Goal: Information Seeking & Learning: Learn about a topic

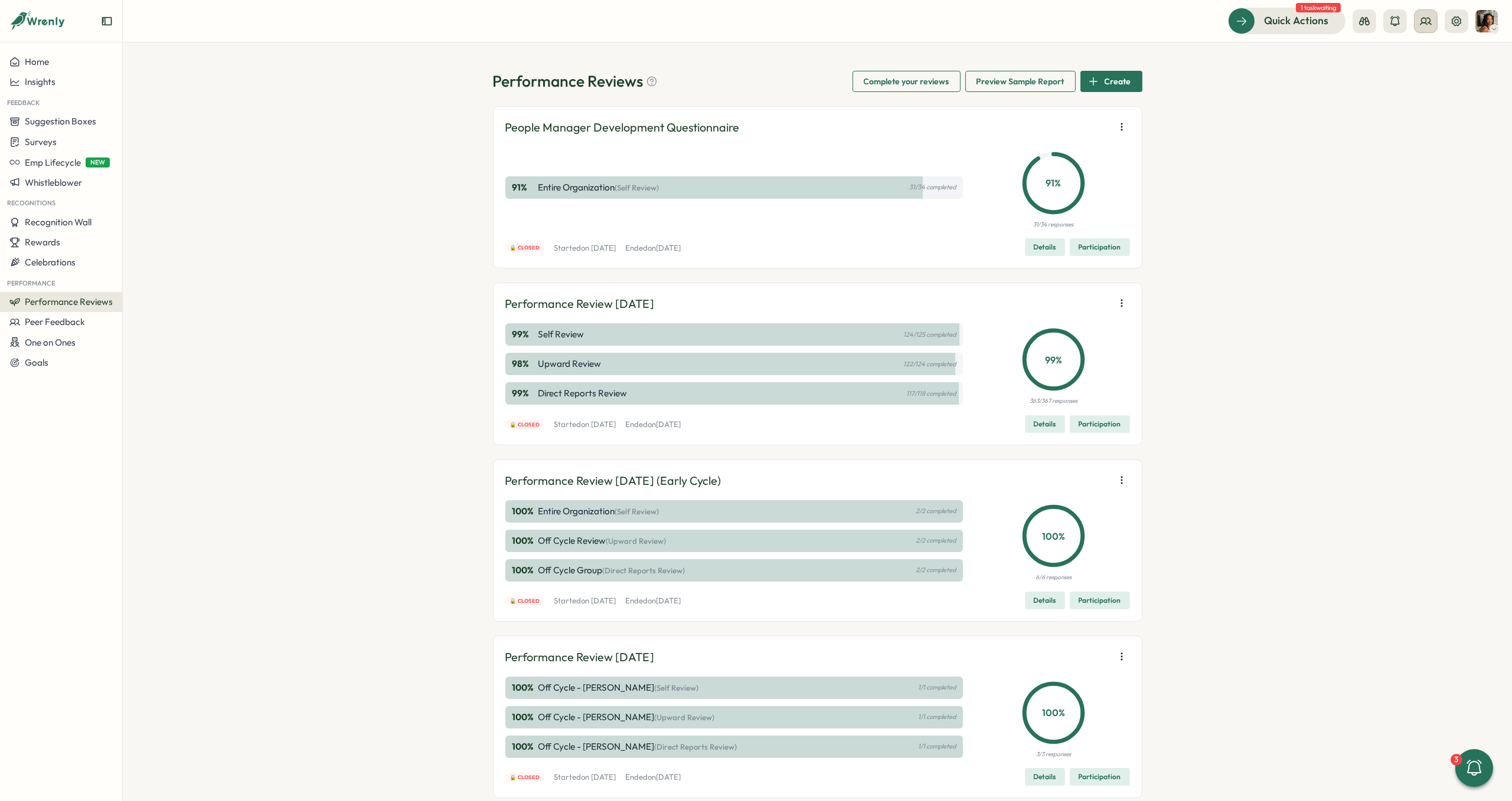
click at [1423, 20] on icon at bounding box center [1425, 21] width 12 height 12
click at [1422, 63] on div "Org Members" at bounding box center [1426, 58] width 74 height 13
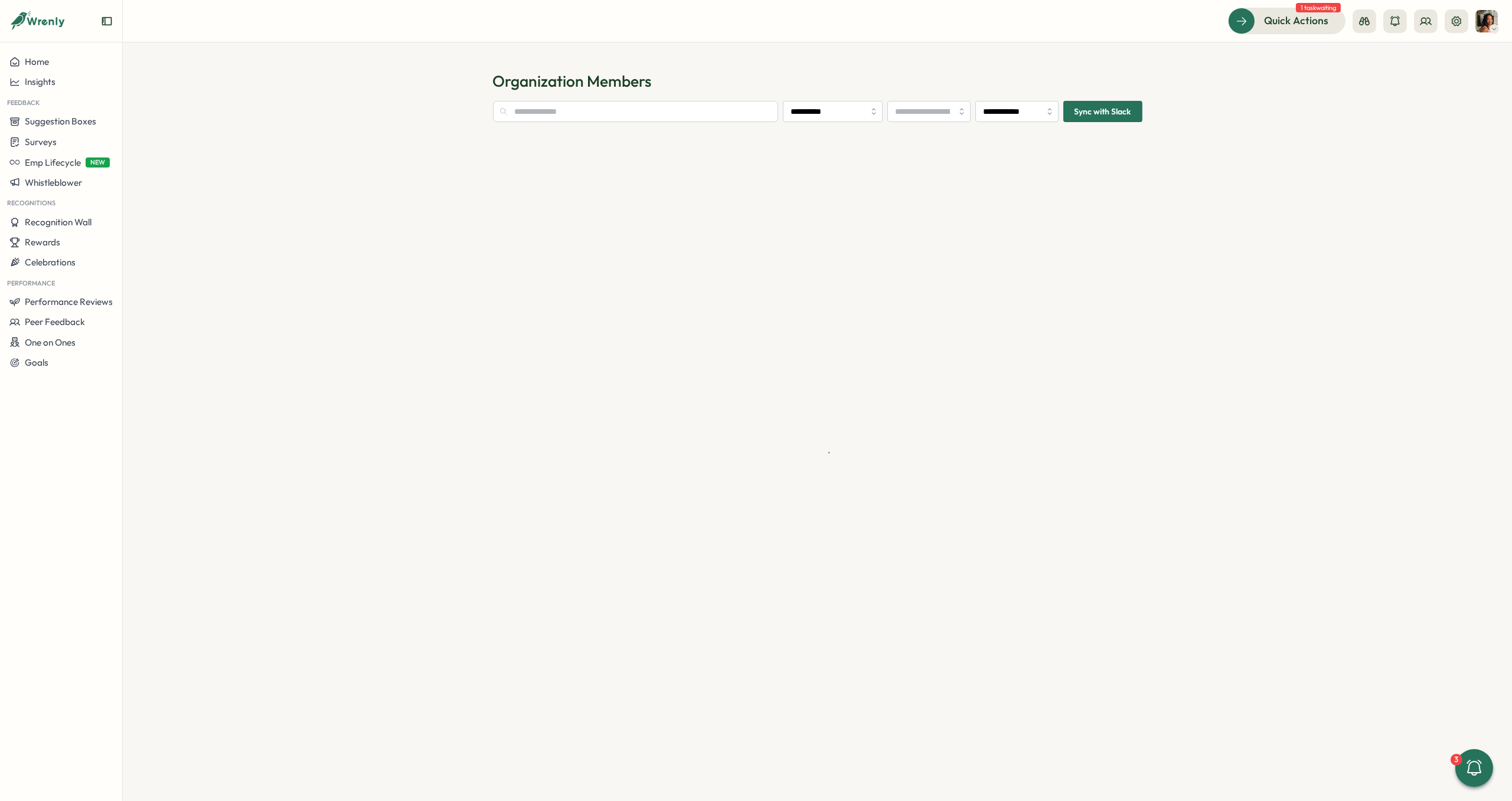
type input "**********"
click at [700, 114] on input "text" at bounding box center [611, 111] width 235 height 21
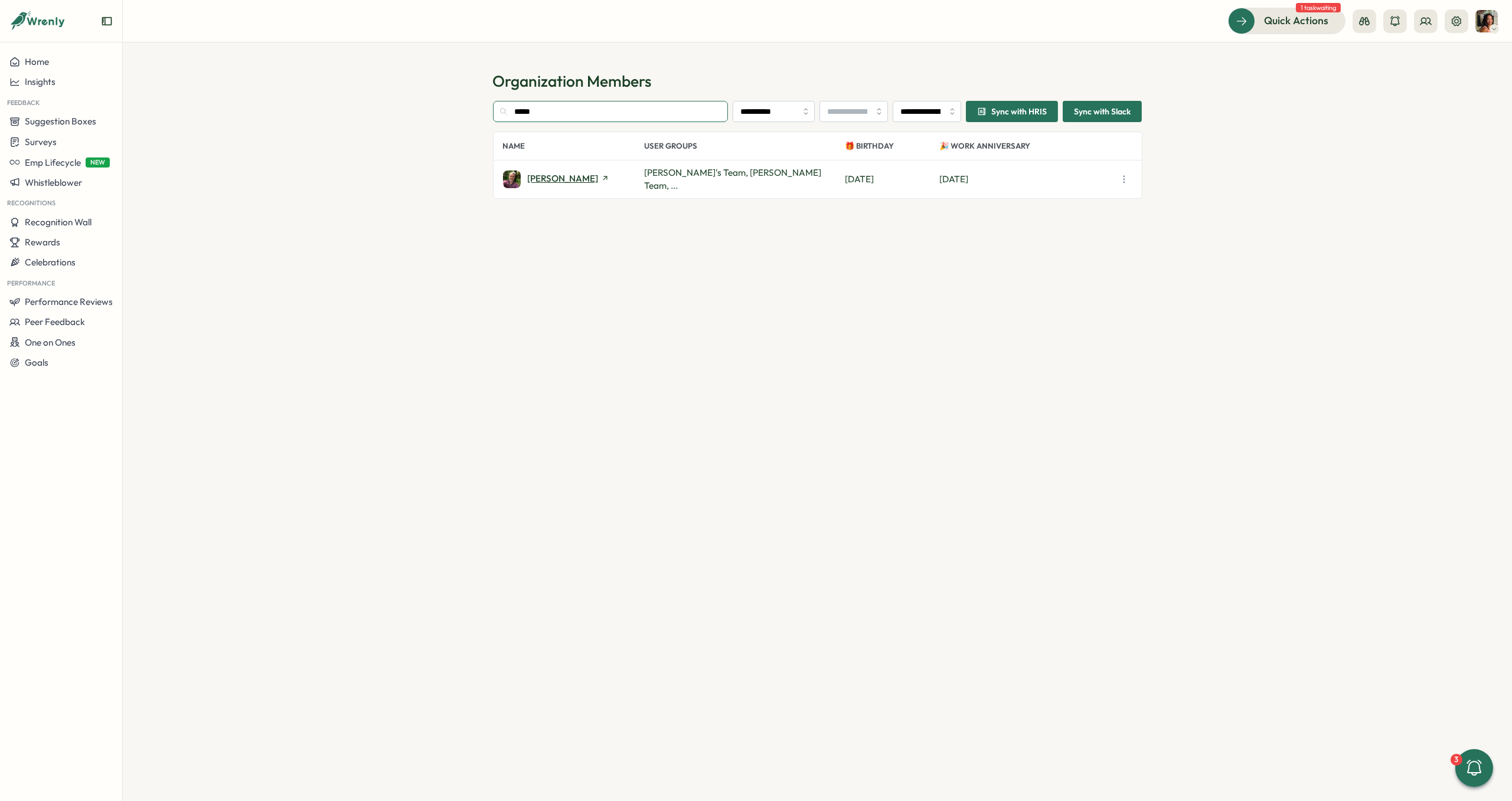
type input "*****"
click at [544, 174] on span "[PERSON_NAME]" at bounding box center [563, 179] width 71 height 9
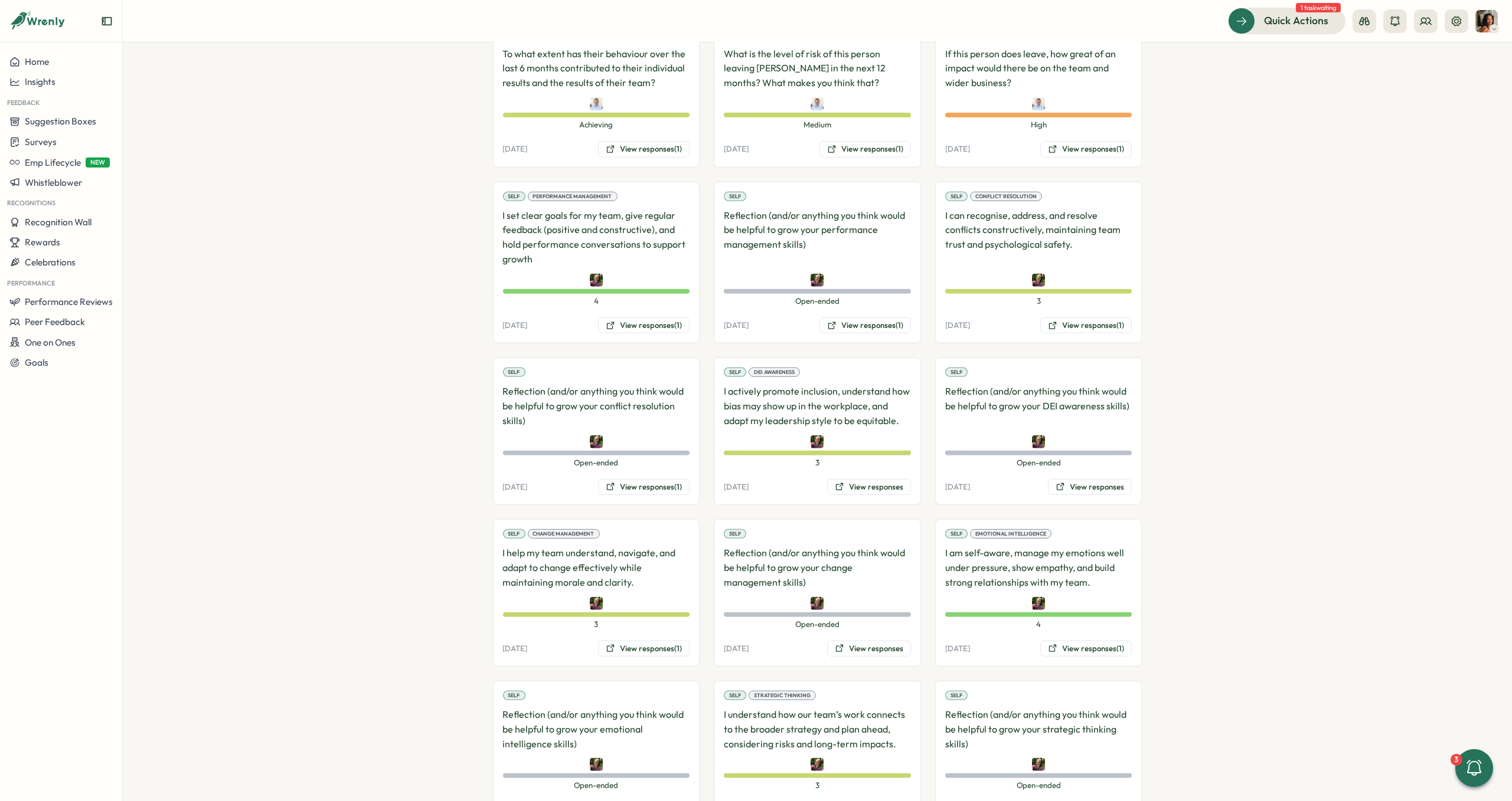
scroll to position [1350, 0]
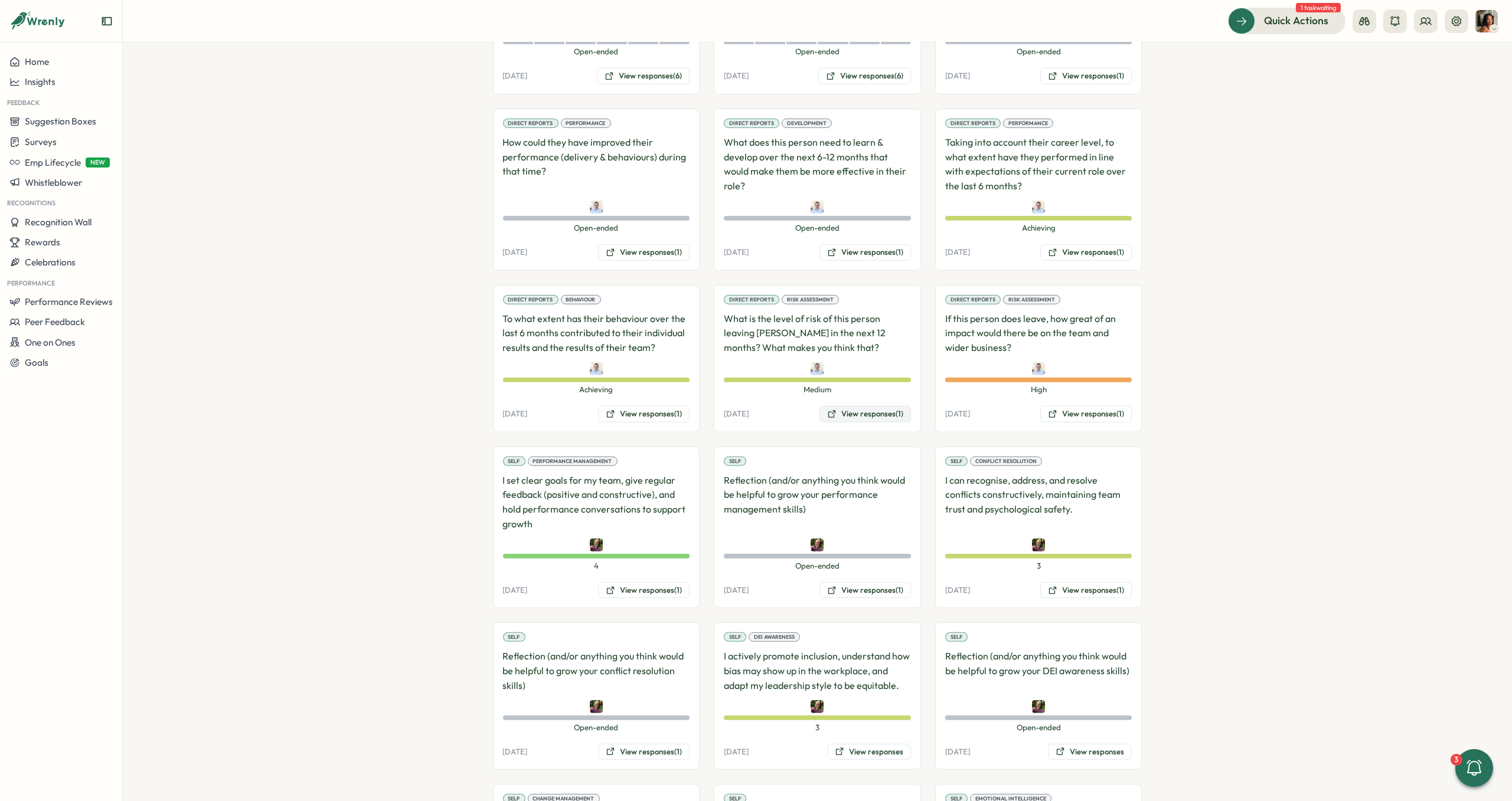
click at [828, 406] on button "View responses (1)" at bounding box center [865, 414] width 91 height 16
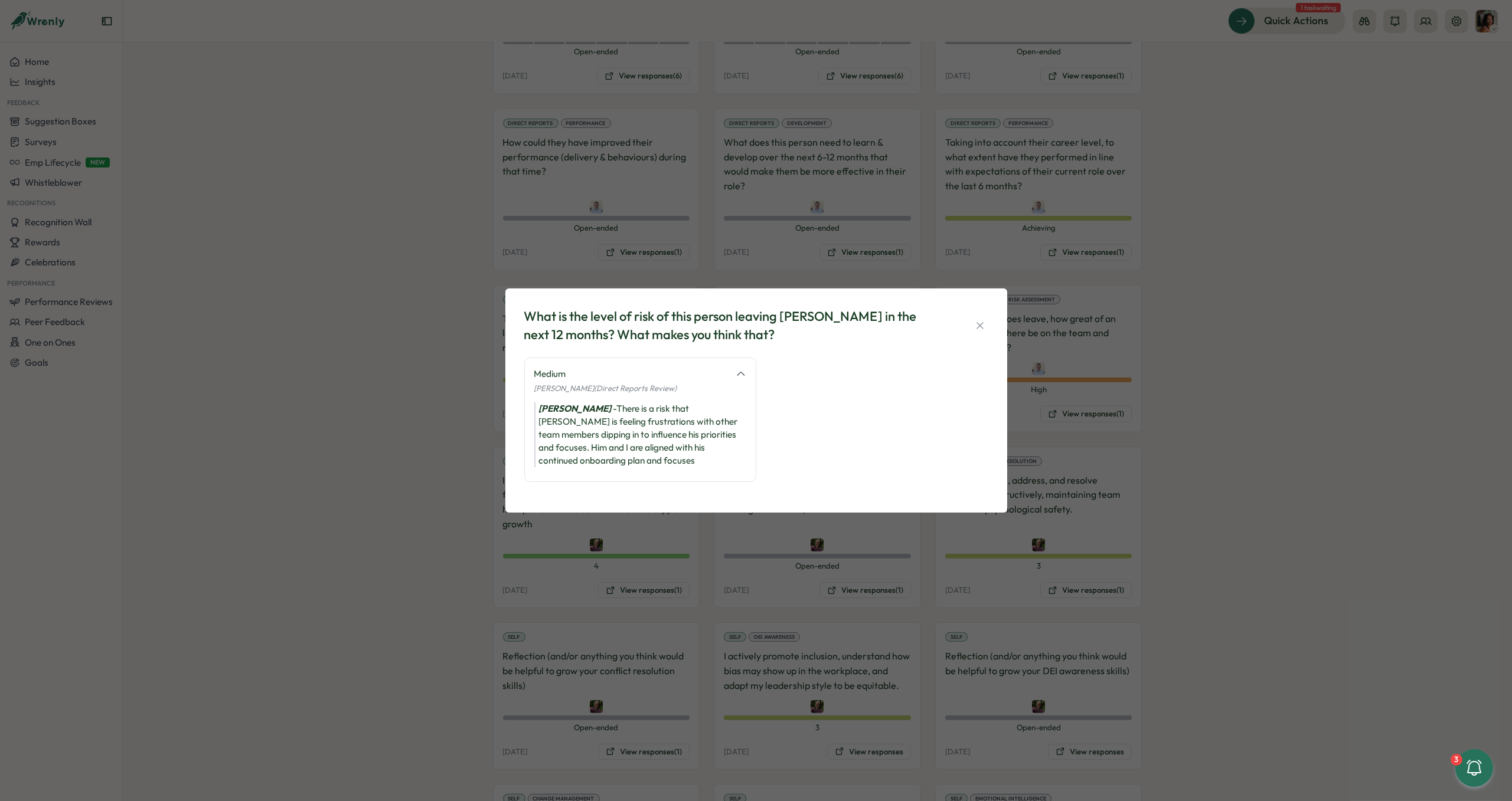
click at [477, 345] on div "What is the level of risk of this person leaving [PERSON_NAME] in the next 12 m…" at bounding box center [756, 400] width 1512 height 801
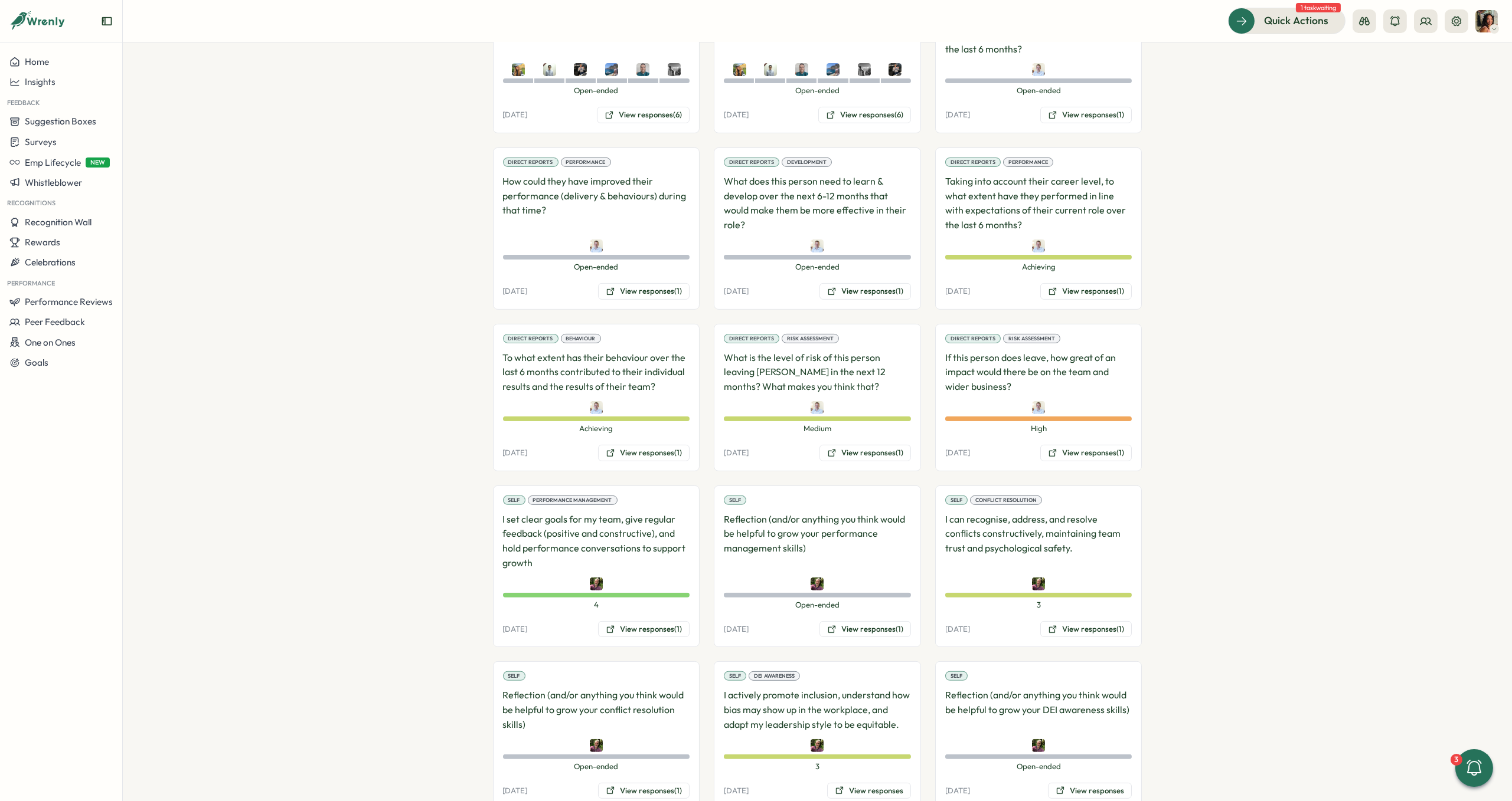
scroll to position [1266, 0]
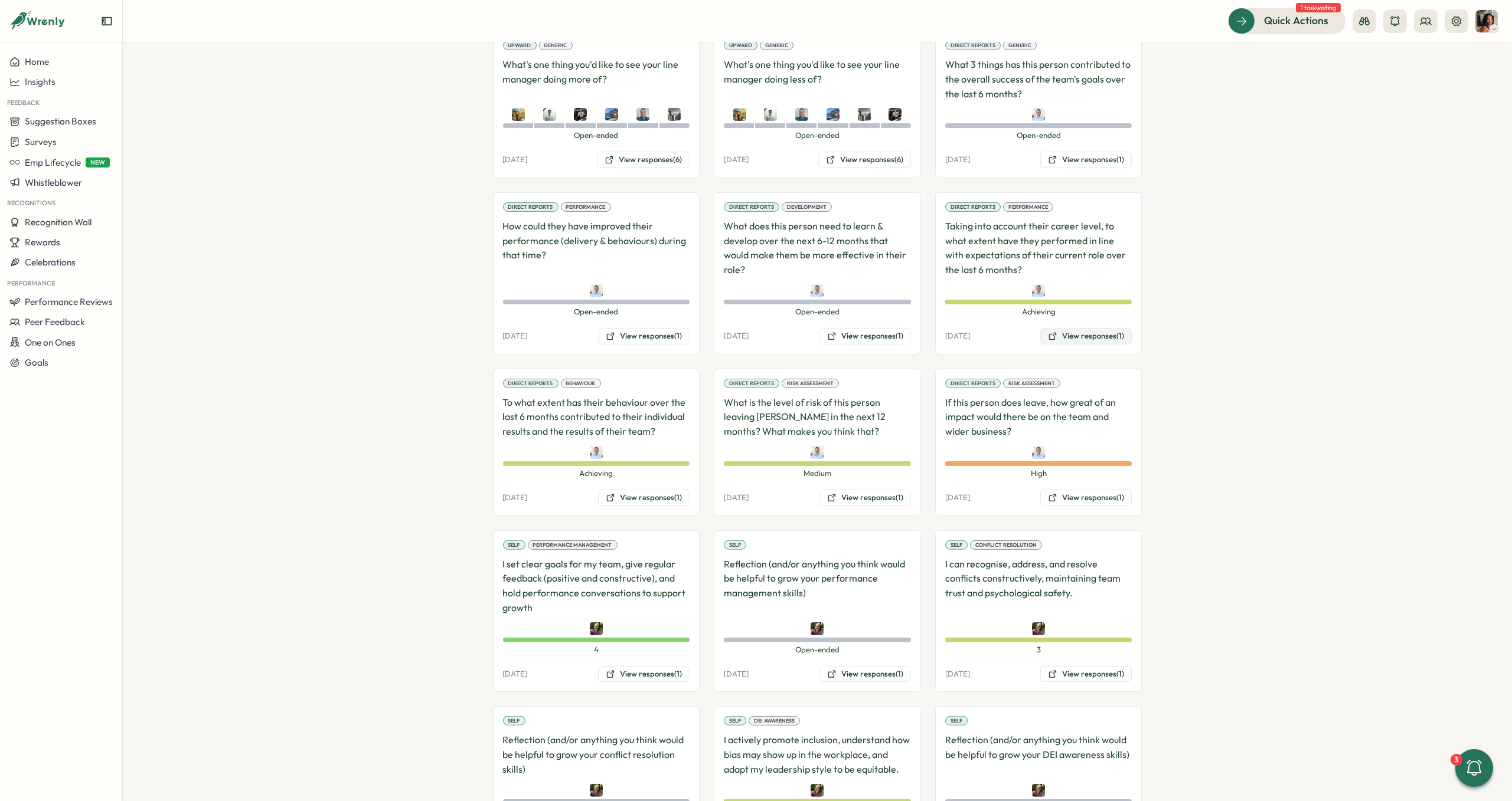
click at [1065, 328] on button "View responses (1)" at bounding box center [1086, 336] width 91 height 16
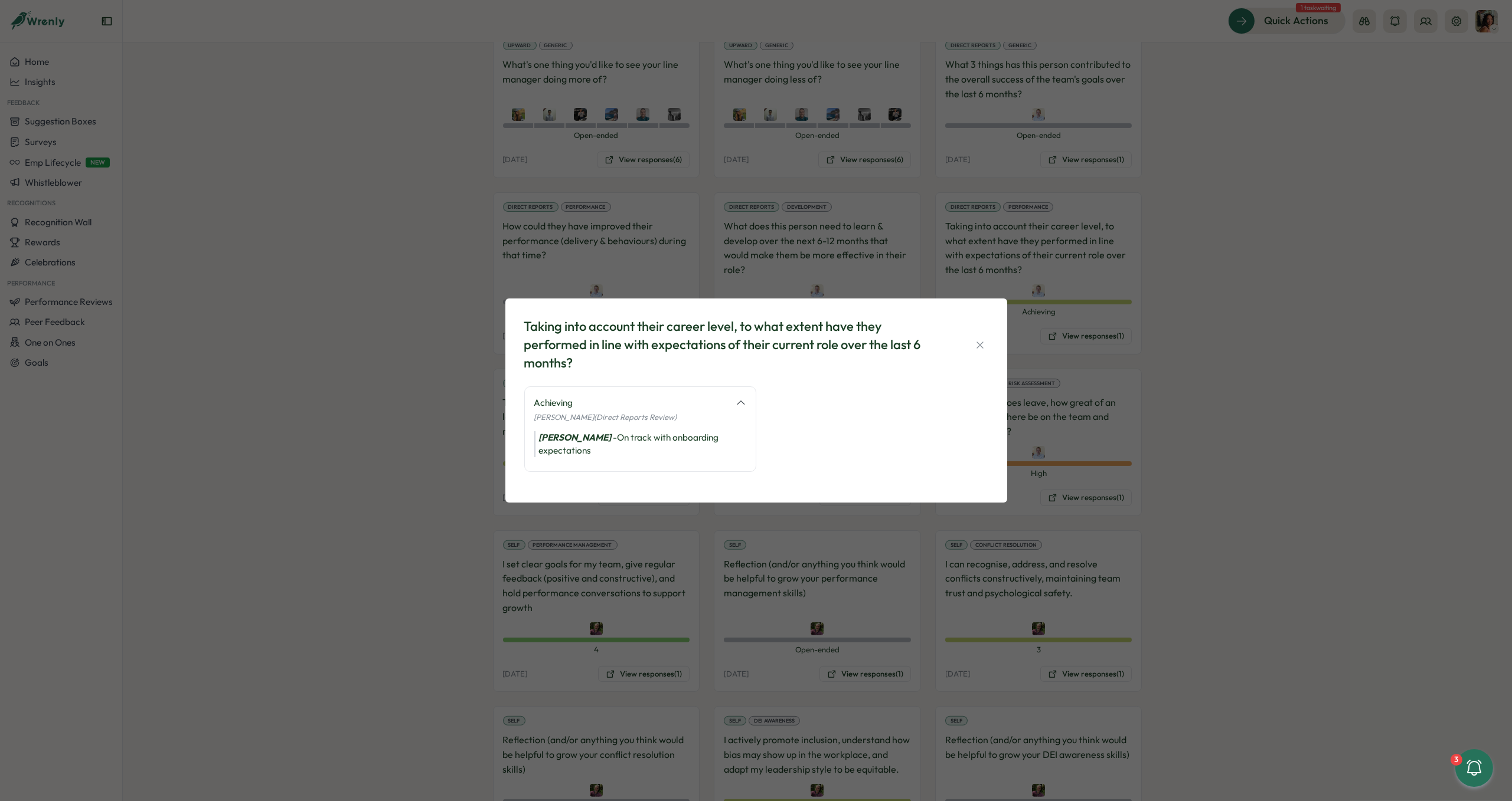
click at [478, 509] on div "Taking into account their career level, to what extent have they performed in l…" at bounding box center [756, 400] width 1512 height 801
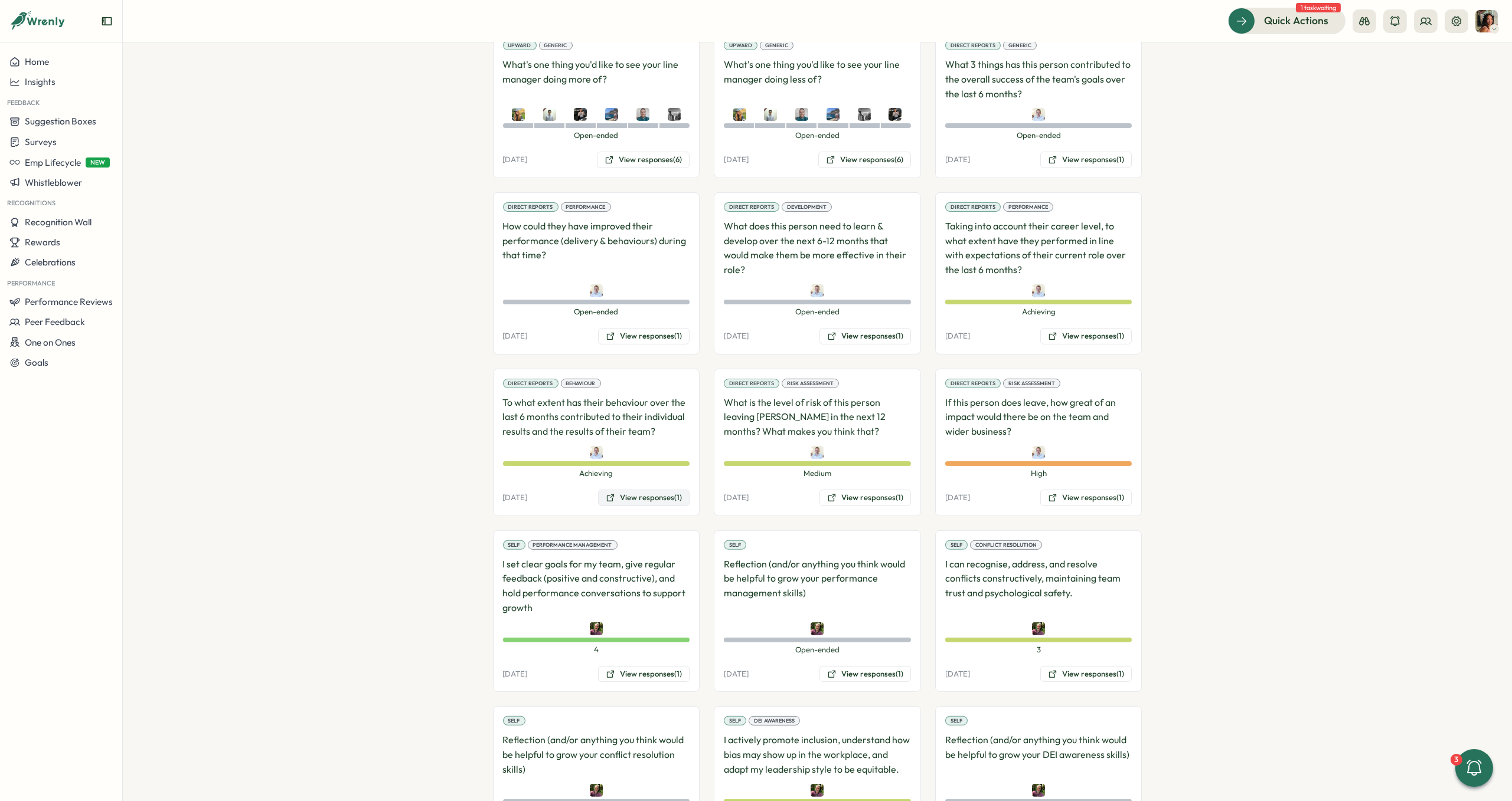
click at [608, 490] on button "View responses (1)" at bounding box center [643, 498] width 91 height 16
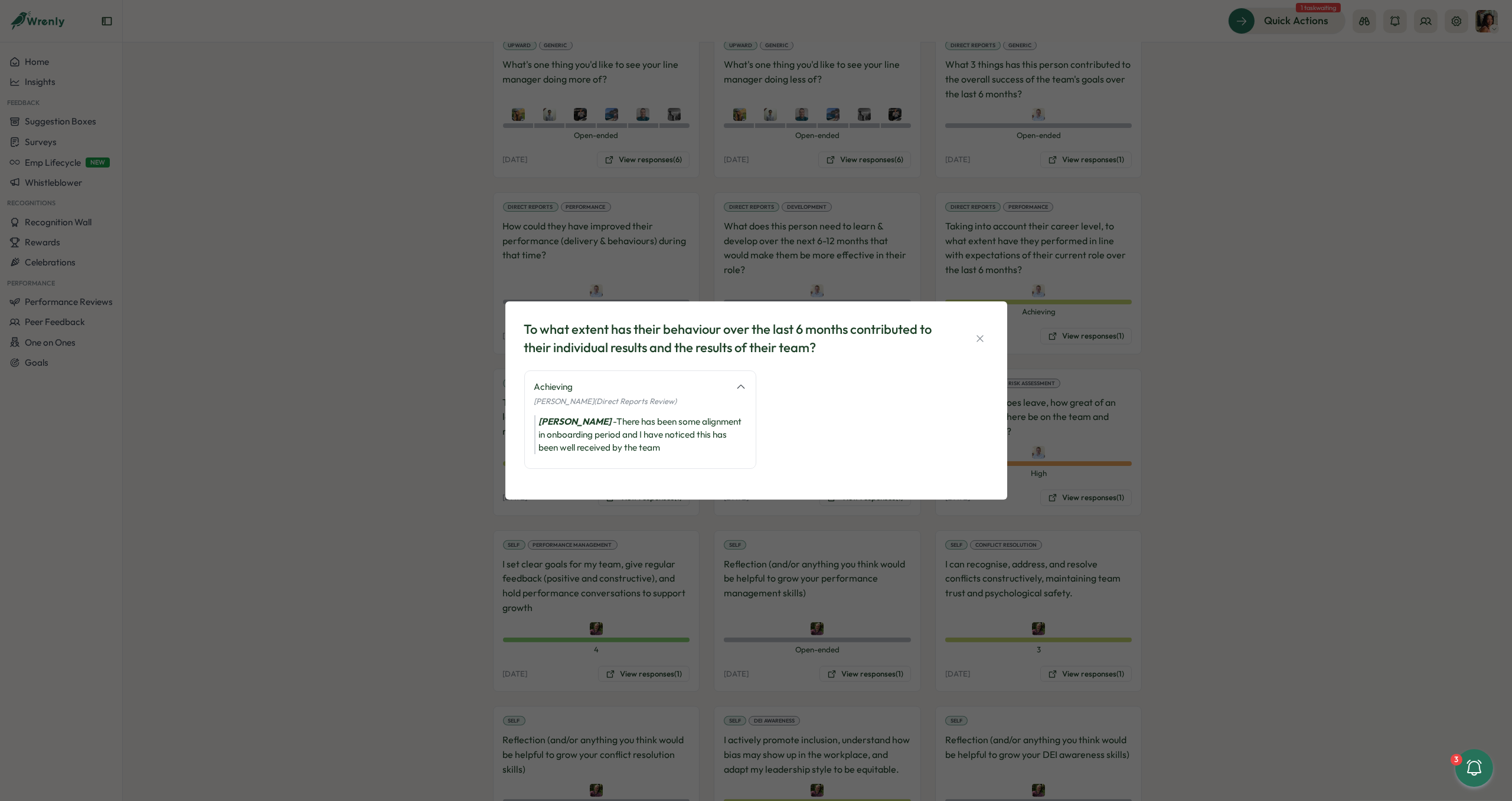
click at [427, 545] on div "To what extent has their behaviour over the last 6 months contributed to their …" at bounding box center [756, 400] width 1512 height 801
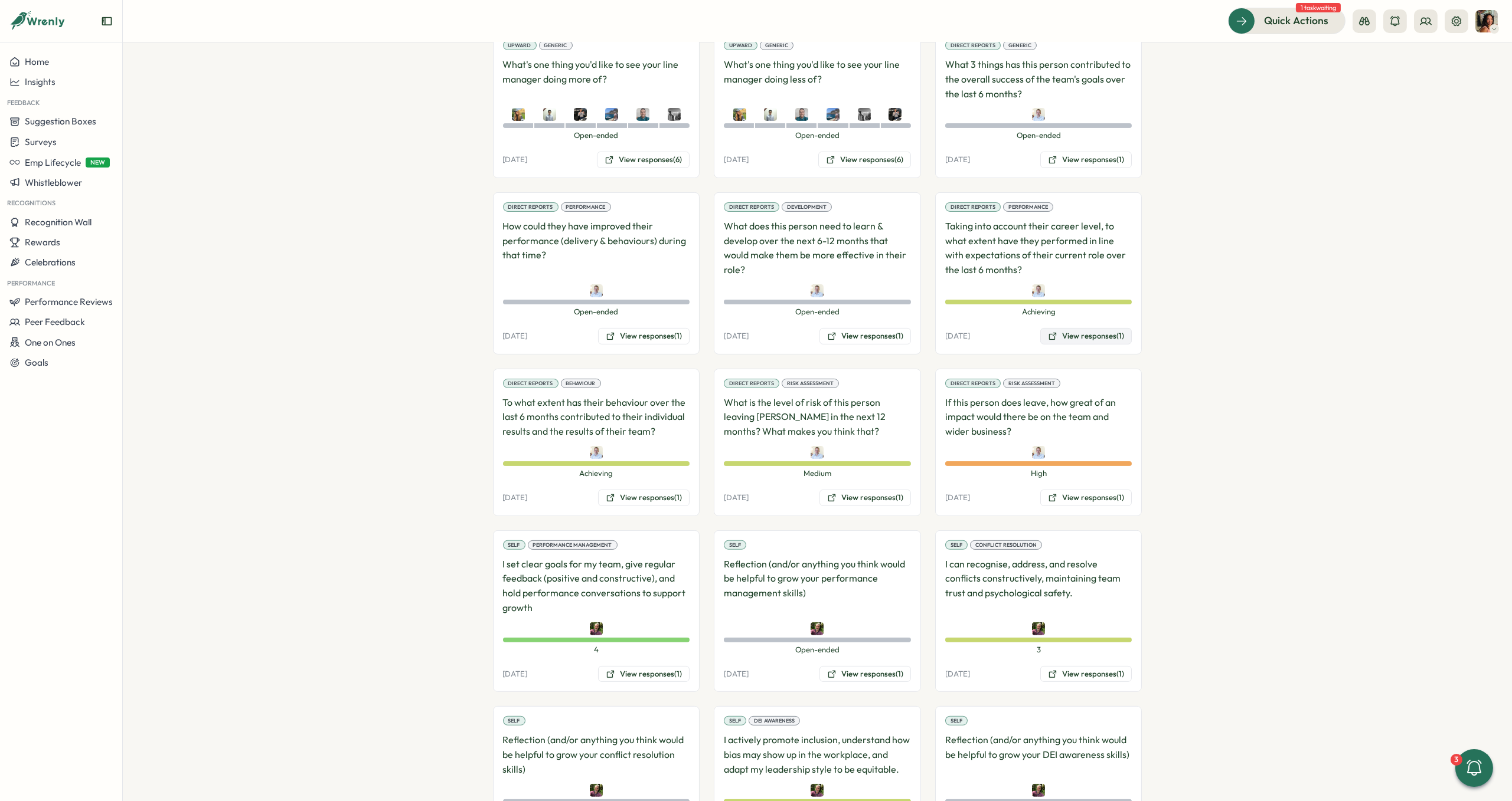
click at [1064, 328] on button "View responses (1)" at bounding box center [1086, 336] width 91 height 16
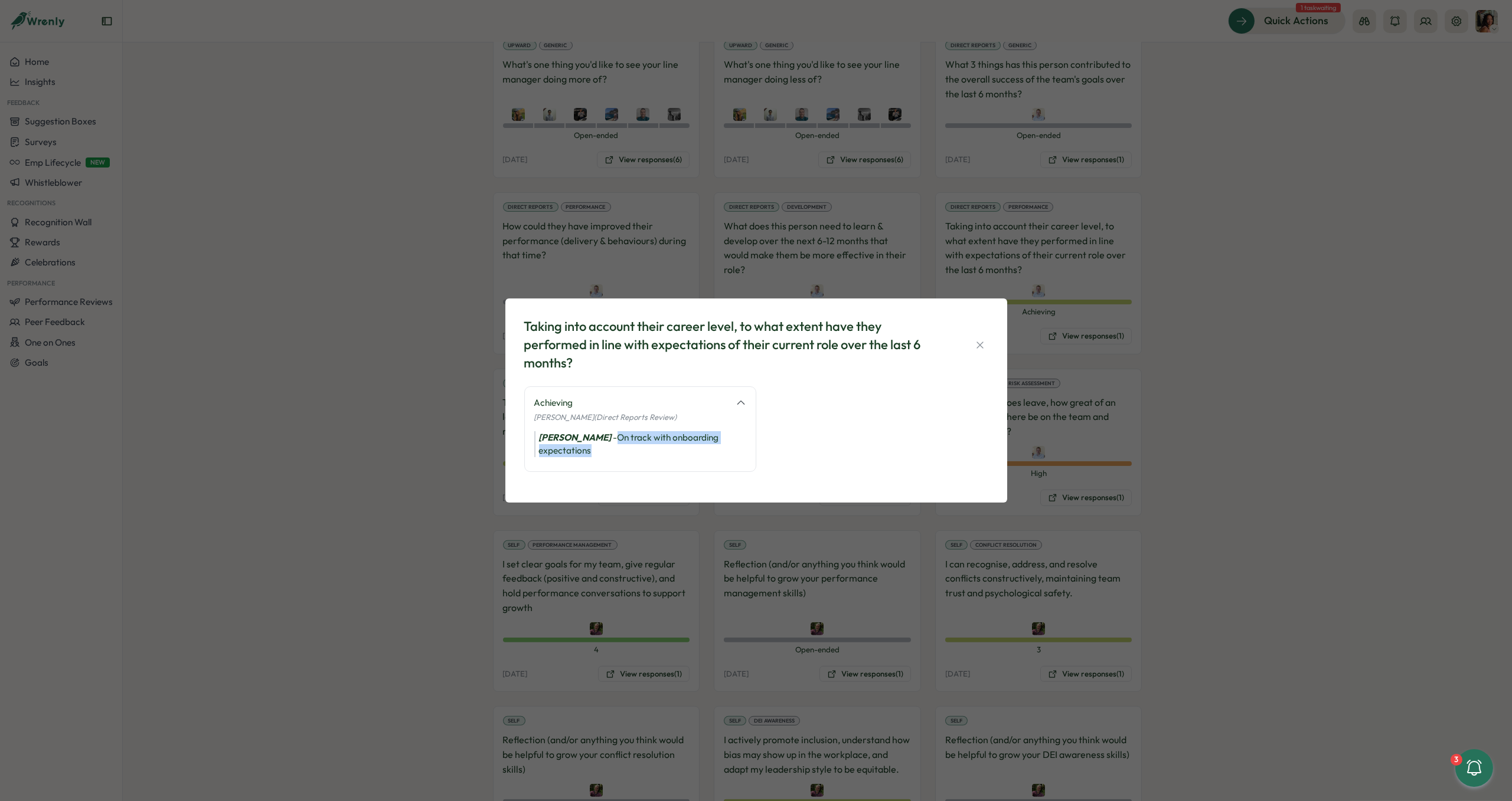
drag, startPoint x: 629, startPoint y: 452, endPoint x: 606, endPoint y: 436, distance: 28.0
click at [606, 436] on div "[PERSON_NAME] - On track with onboarding expectations" at bounding box center [640, 444] width 212 height 26
copy div "On track with onboarding expectations"
click at [256, 561] on div "Taking into account their career level, to what extent have they performed in l…" at bounding box center [756, 400] width 1512 height 801
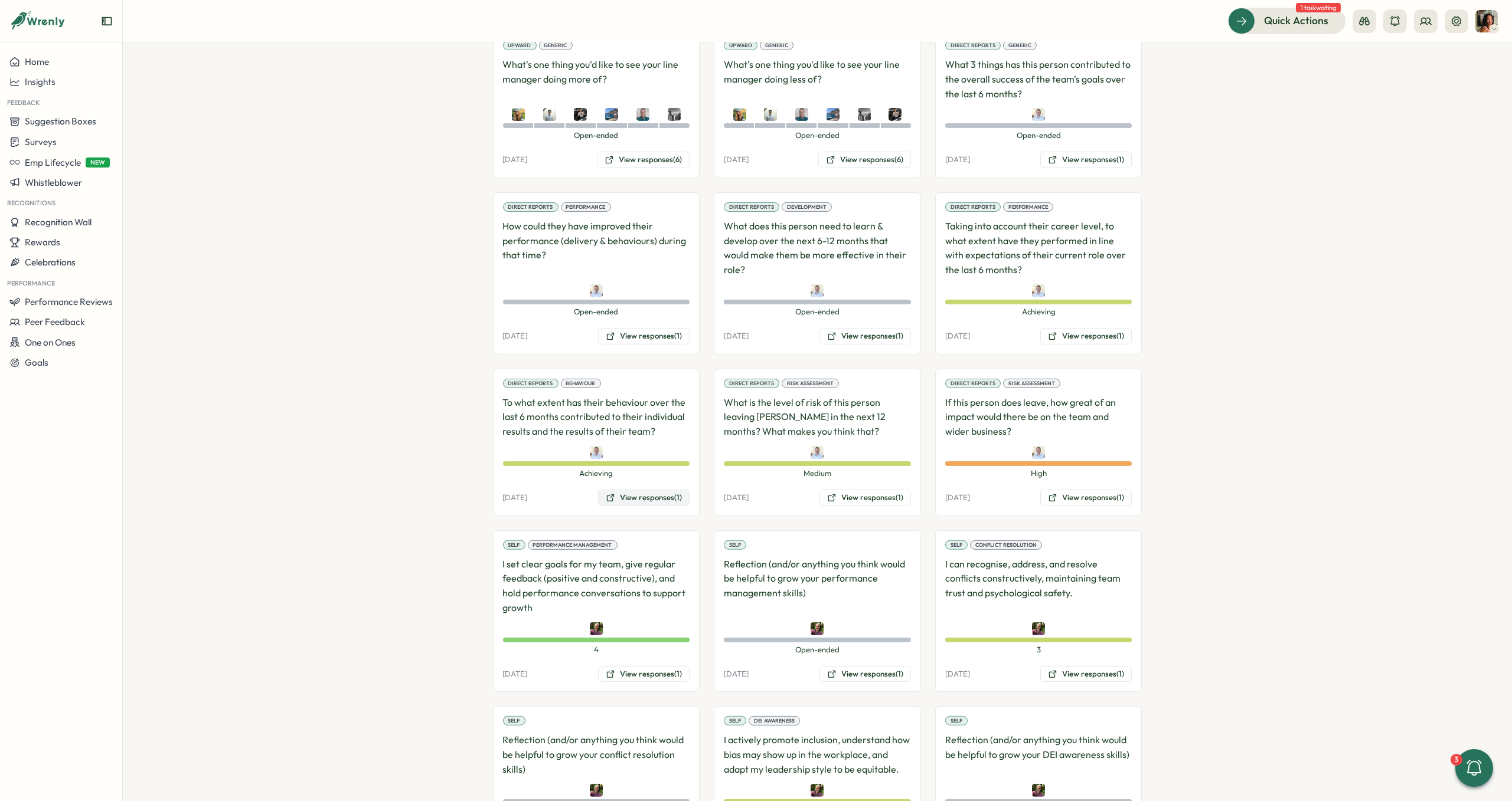
click at [615, 490] on button "View responses (1)" at bounding box center [643, 498] width 91 height 16
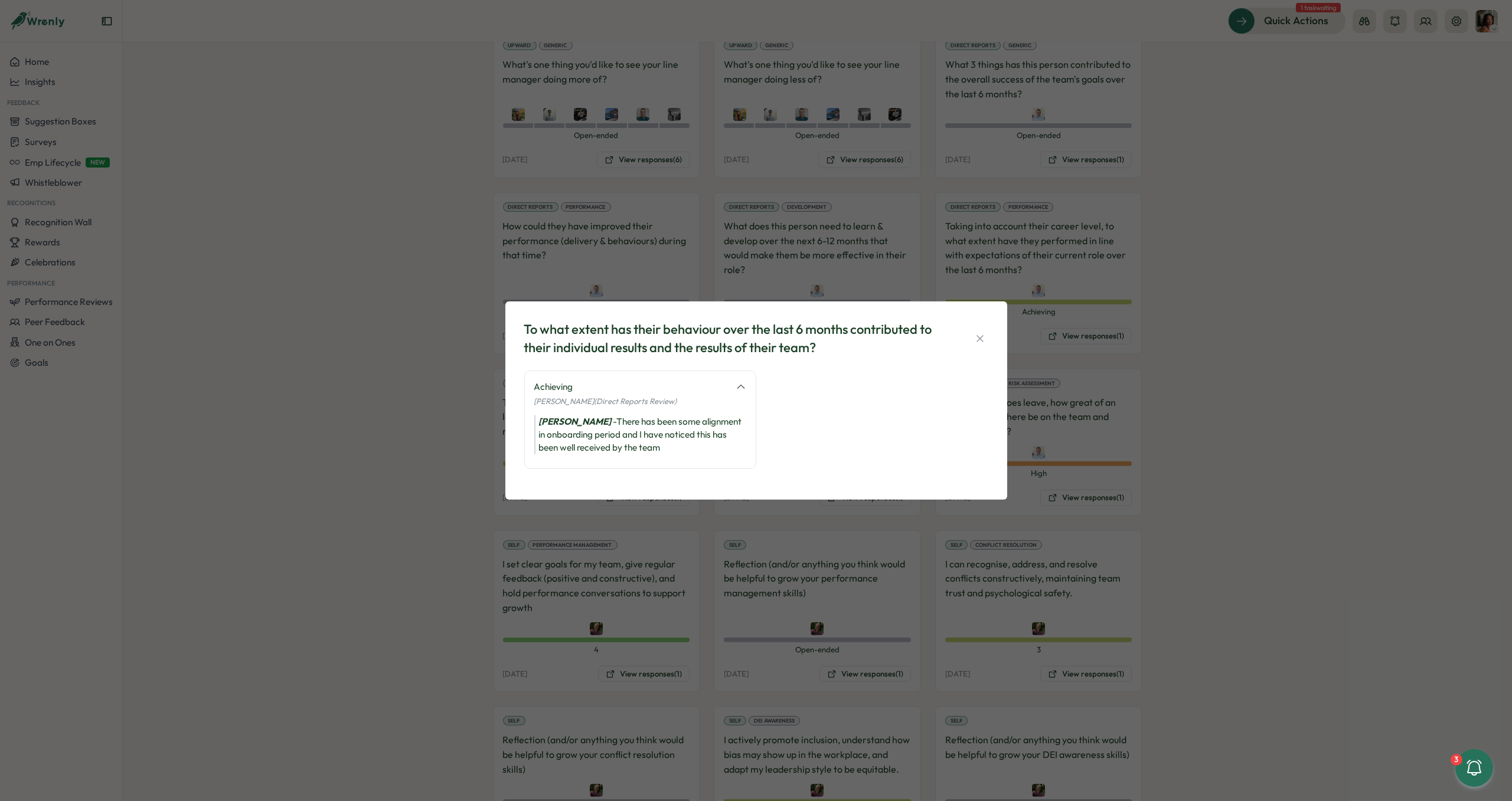
click at [415, 419] on div "To what extent has their behaviour over the last 6 months contributed to their …" at bounding box center [756, 400] width 1512 height 801
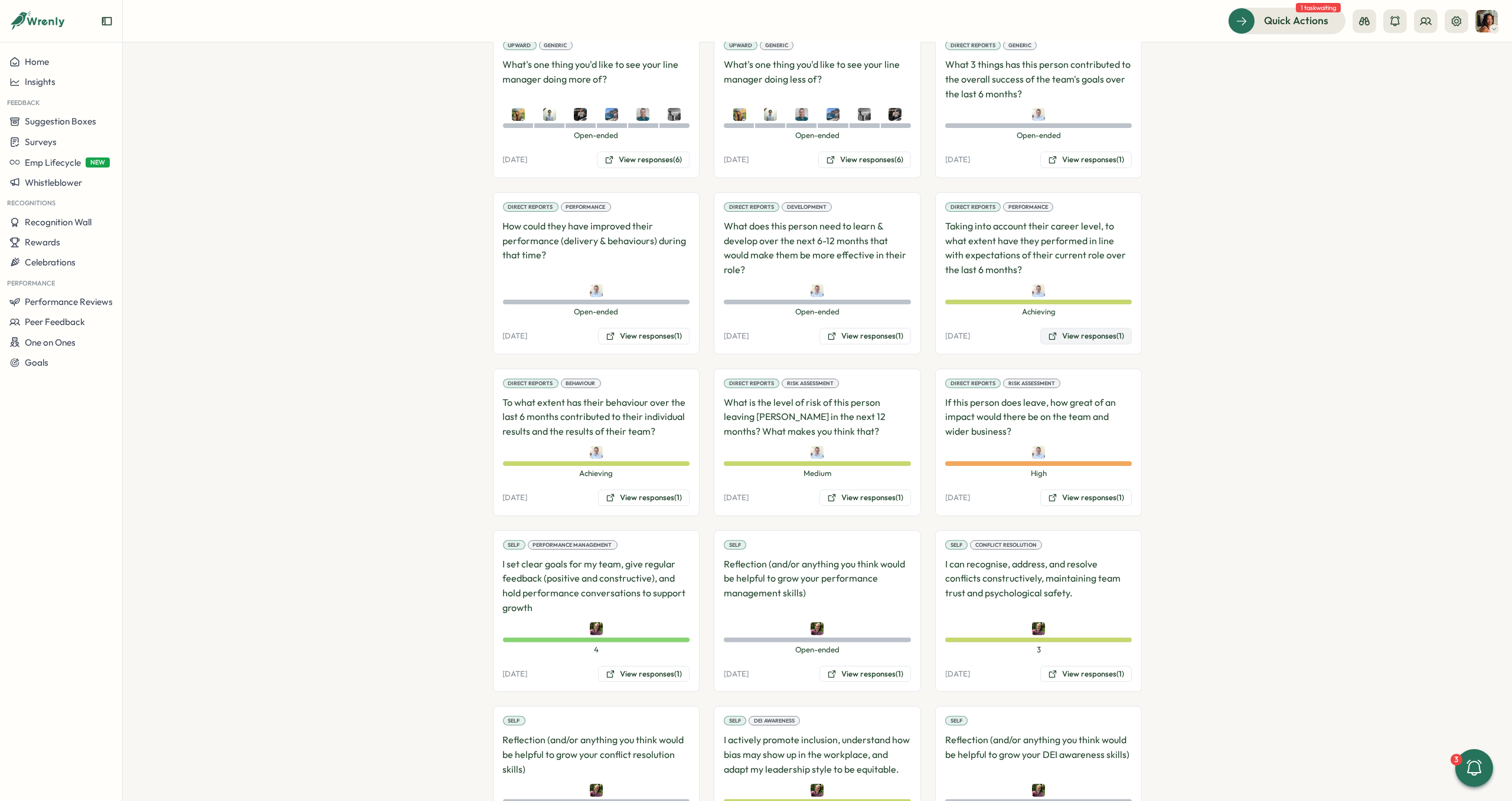
click at [1094, 328] on button "View responses (1)" at bounding box center [1086, 336] width 91 height 16
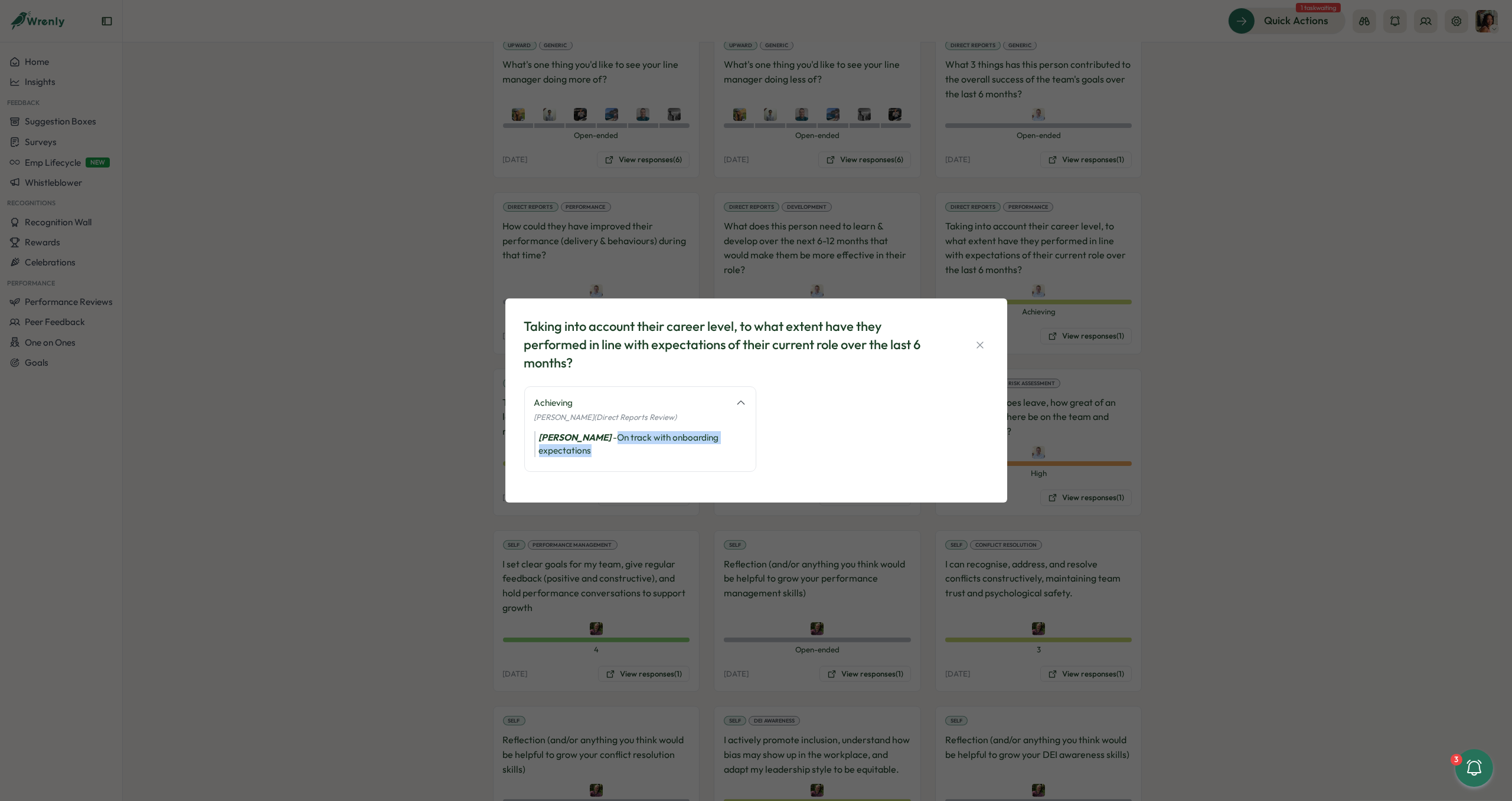
drag, startPoint x: 635, startPoint y: 447, endPoint x: 606, endPoint y: 439, distance: 30.1
click at [606, 439] on div "[PERSON_NAME] - On track with onboarding expectations" at bounding box center [640, 444] width 212 height 26
copy div "On track with onboarding expectations"
click at [1172, 69] on div "Taking into account their career level, to what extent have they performed in l…" at bounding box center [756, 400] width 1512 height 801
